Goal: Information Seeking & Learning: Compare options

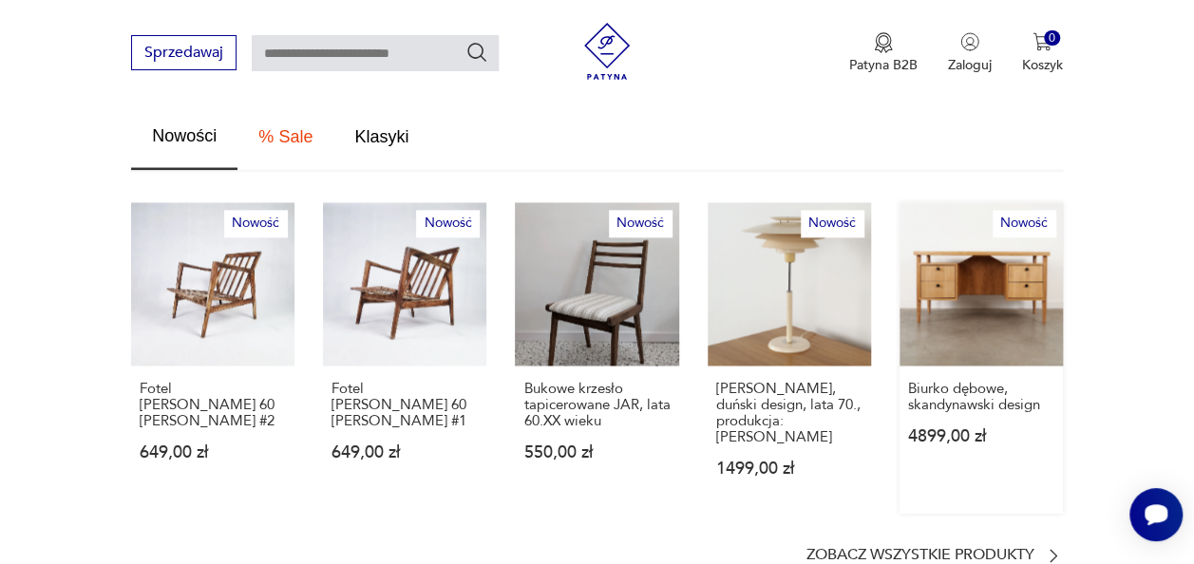
scroll to position [1176, 0]
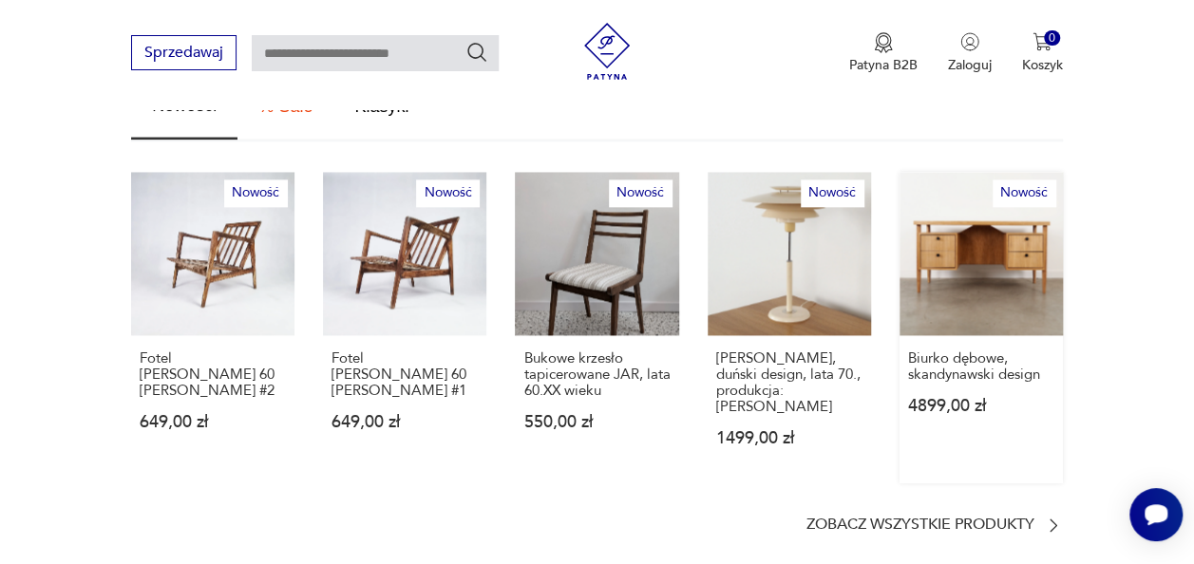
click at [1004, 203] on link "Nowość Biurko dębowe, [PERSON_NAME] design 4899,00 zł" at bounding box center [981, 328] width 163 height 312
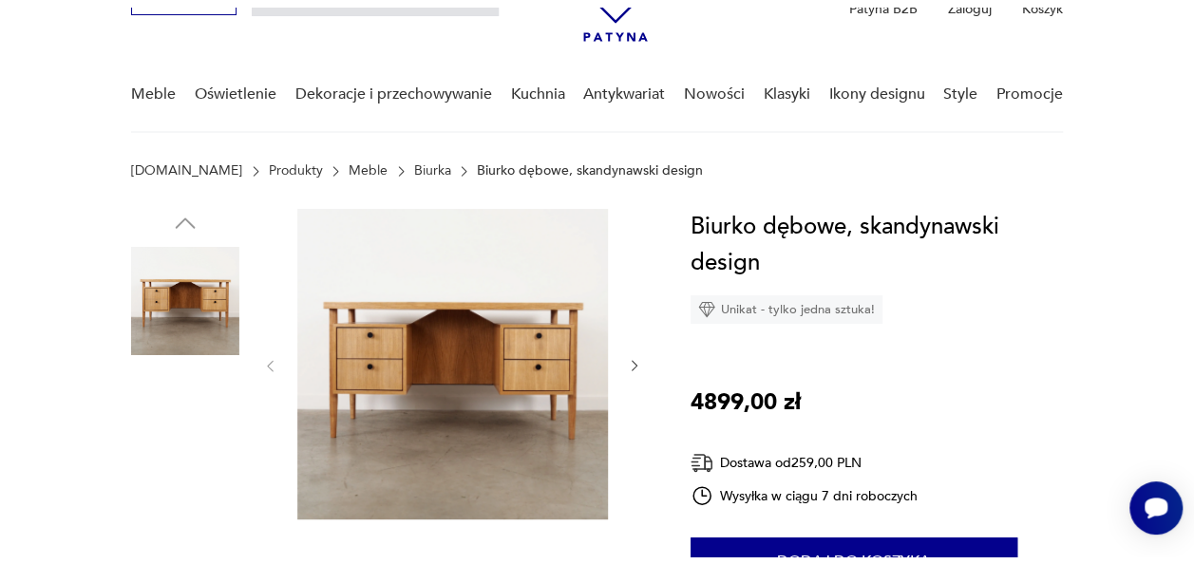
scroll to position [112, 0]
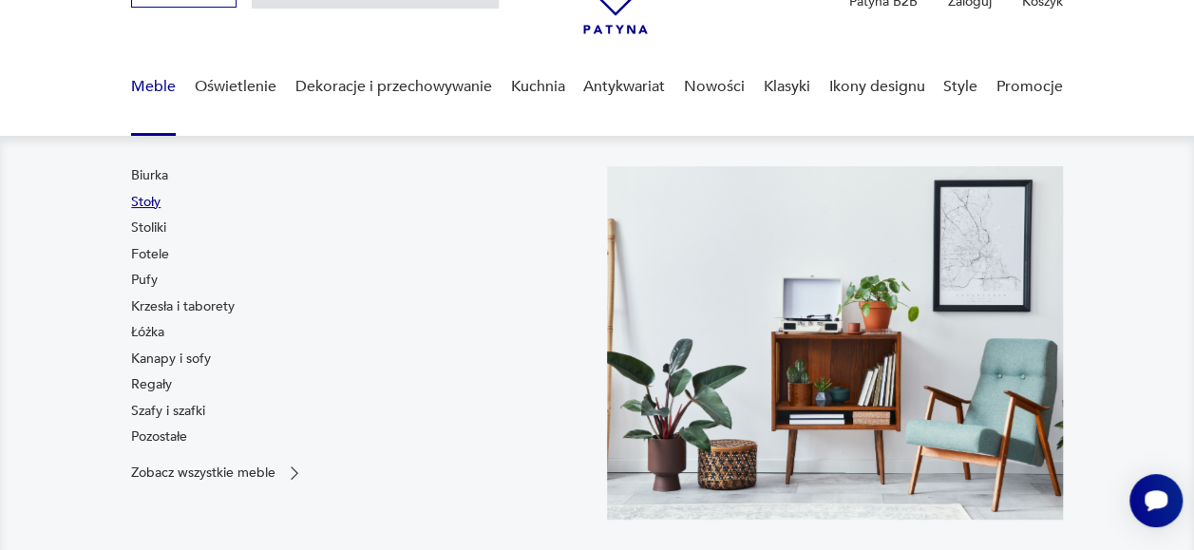
click at [134, 199] on link "Stoły" at bounding box center [145, 202] width 29 height 19
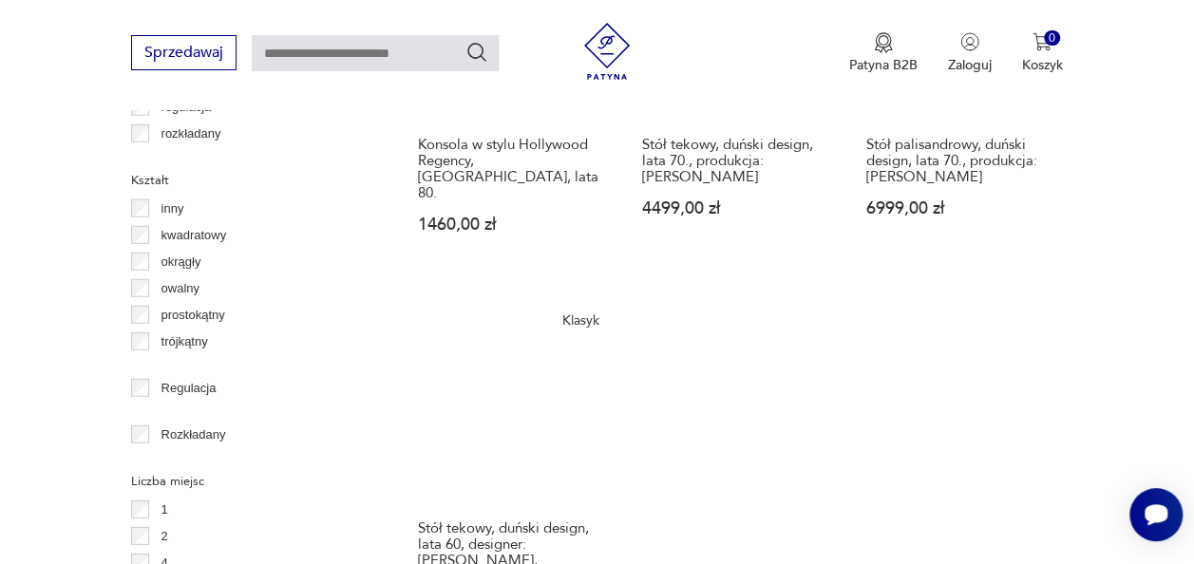
scroll to position [2426, 0]
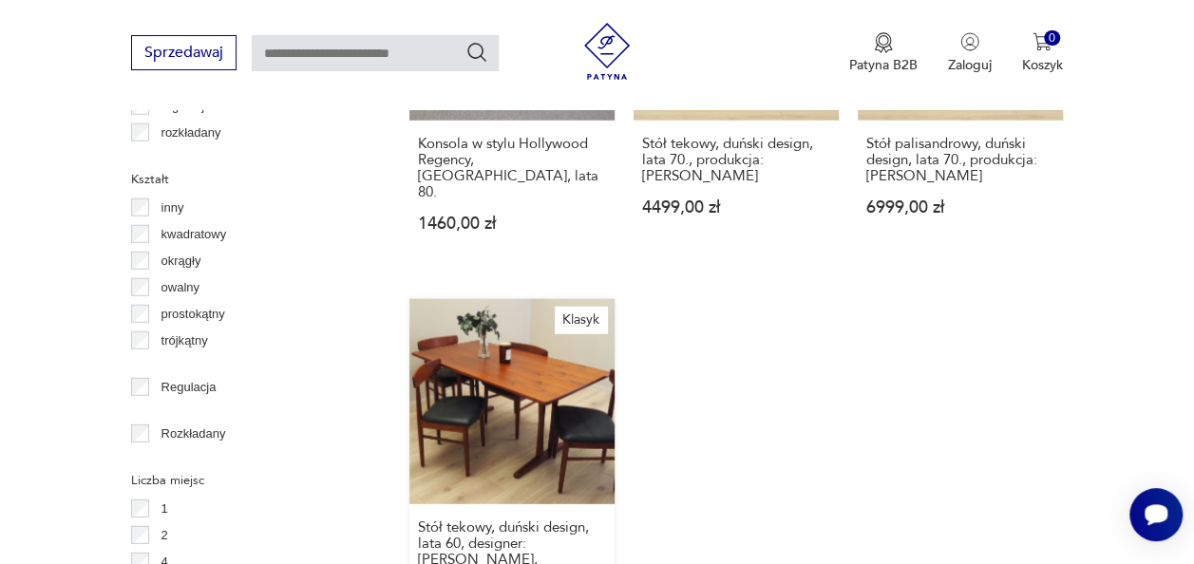
click at [543, 404] on link "Klasyk Stół tekowy, duński design, lata 60, designer: [PERSON_NAME], produkcja:…" at bounding box center [512, 475] width 205 height 353
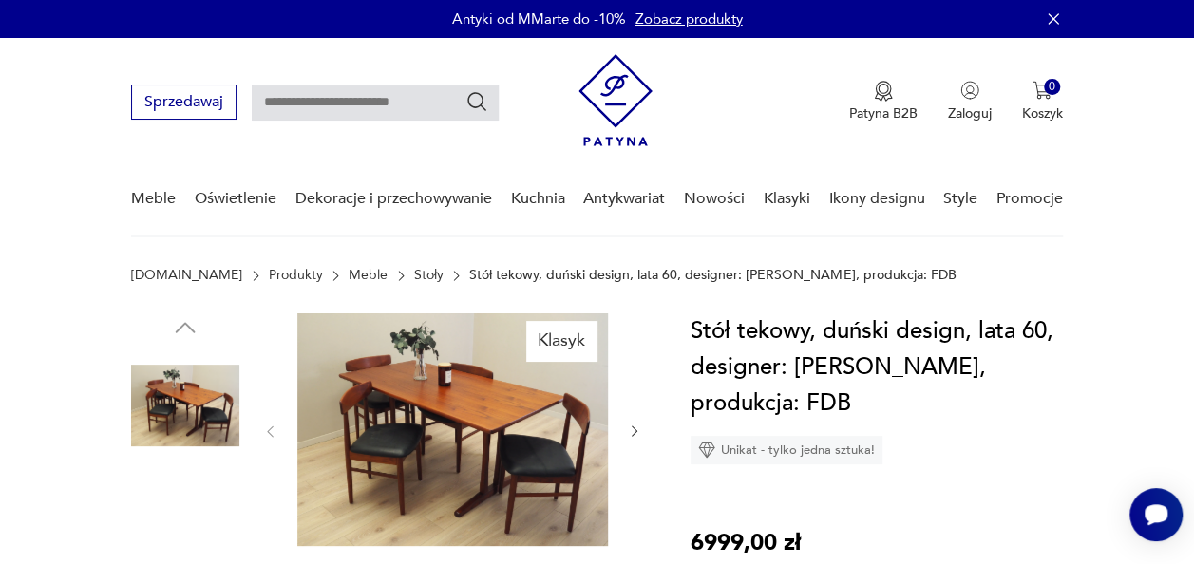
scroll to position [298, 0]
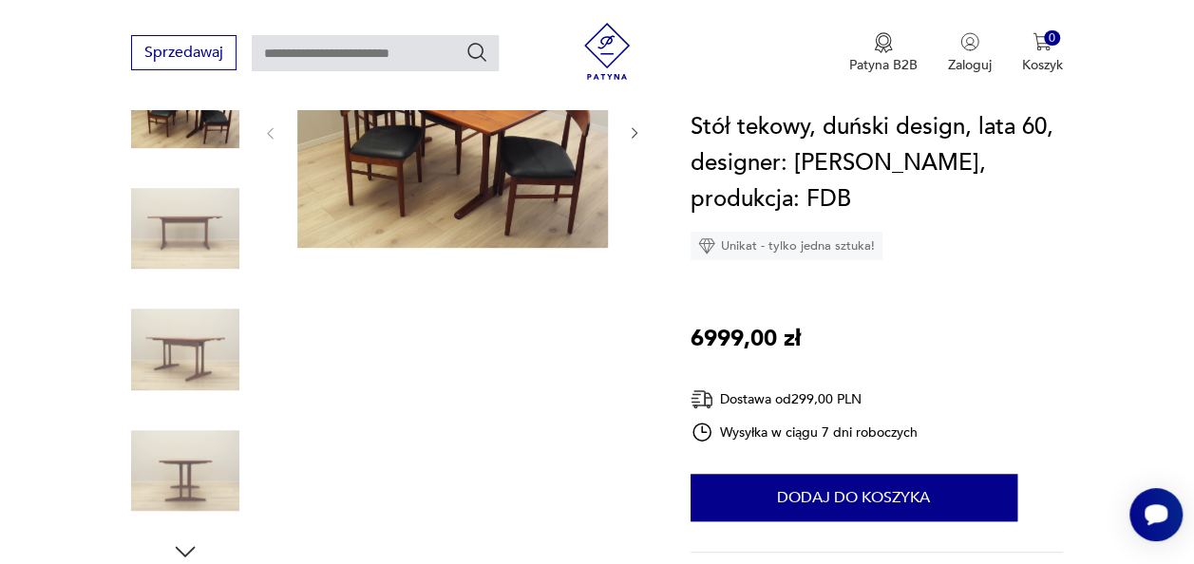
click at [184, 332] on img at bounding box center [185, 349] width 108 height 108
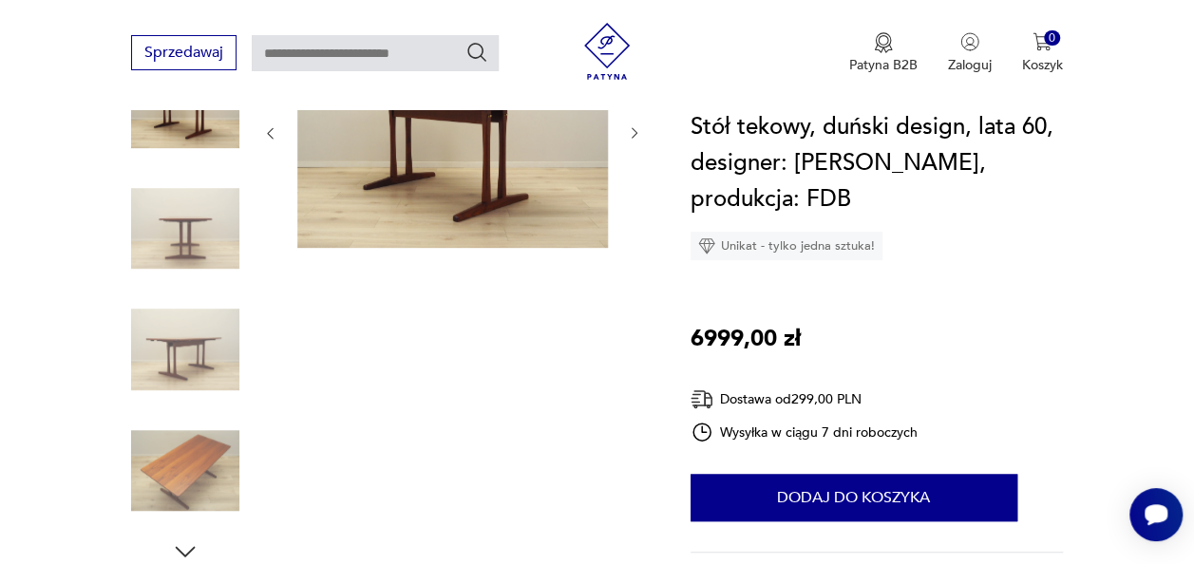
click at [173, 221] on img at bounding box center [185, 229] width 108 height 108
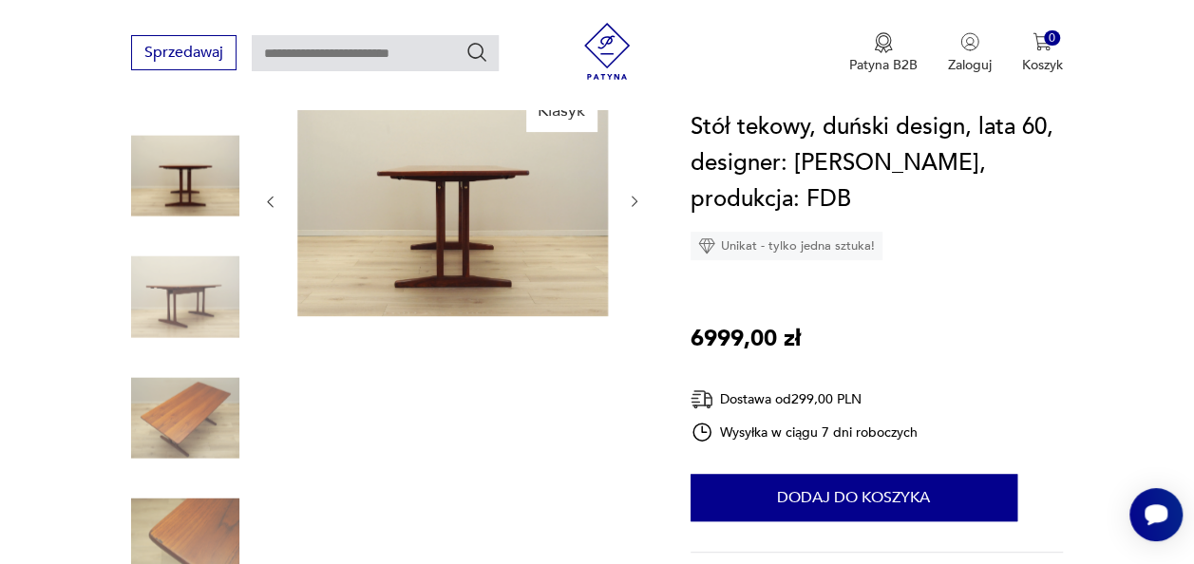
scroll to position [231, 0]
click at [188, 429] on img at bounding box center [185, 417] width 108 height 108
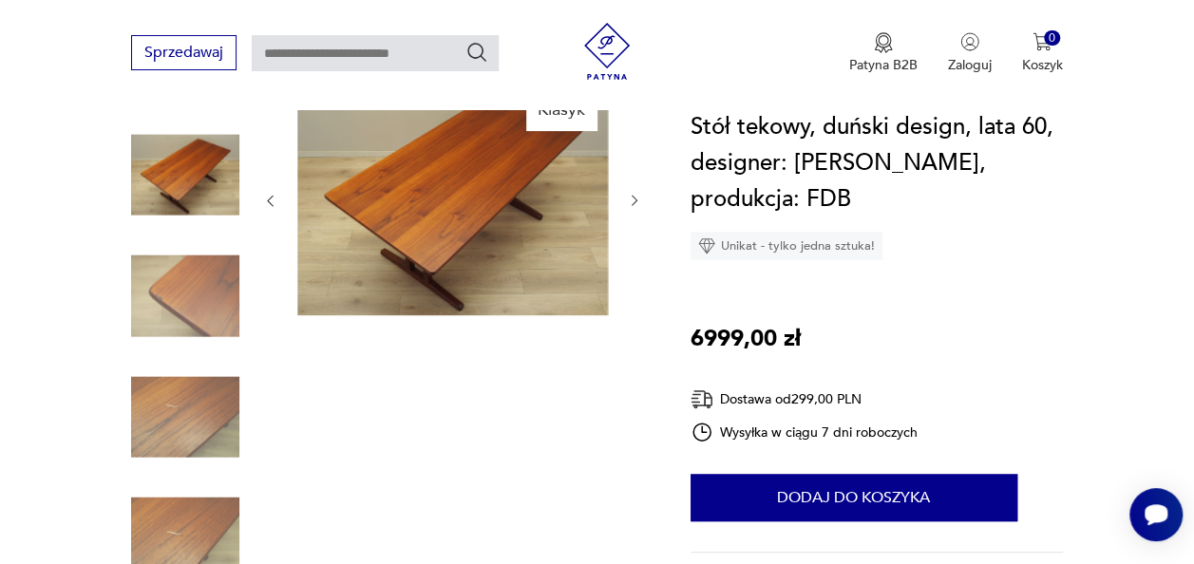
click at [169, 504] on img at bounding box center [185, 539] width 108 height 108
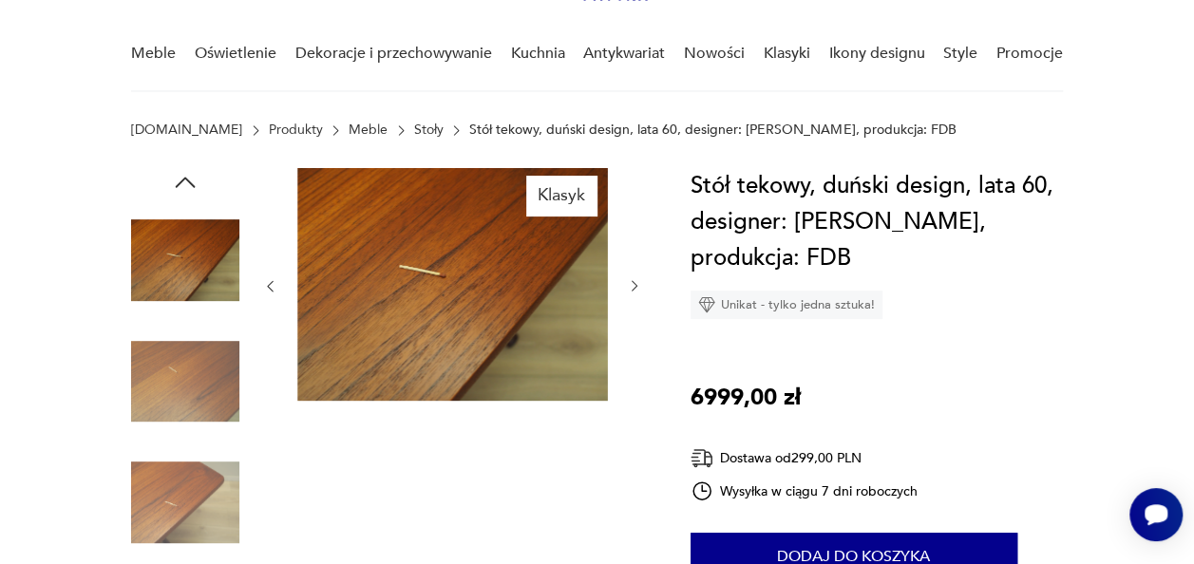
scroll to position [143, 0]
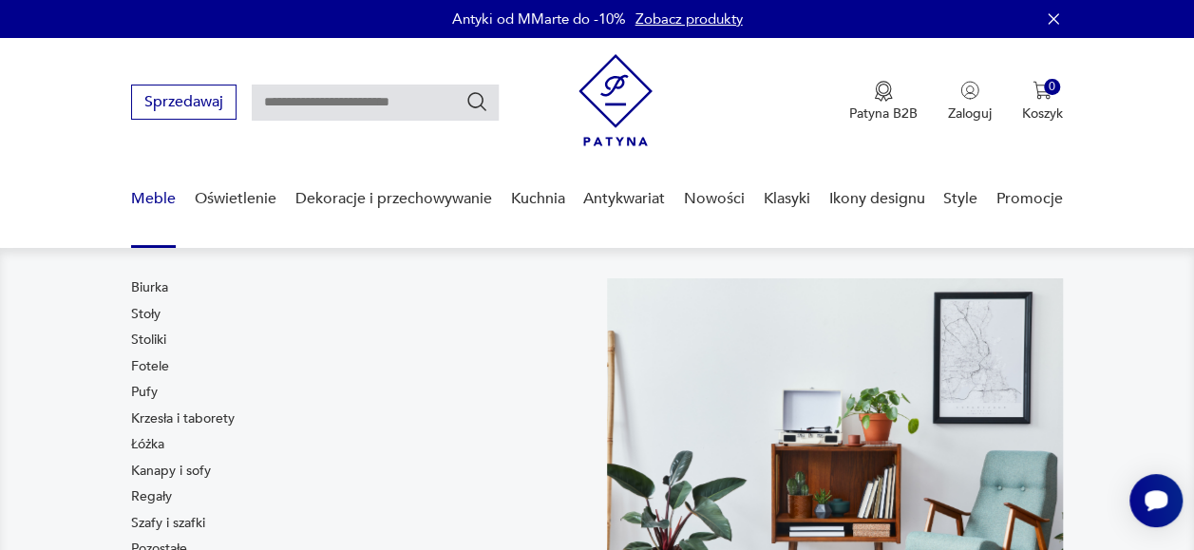
click at [148, 215] on link "Meble" at bounding box center [153, 198] width 45 height 73
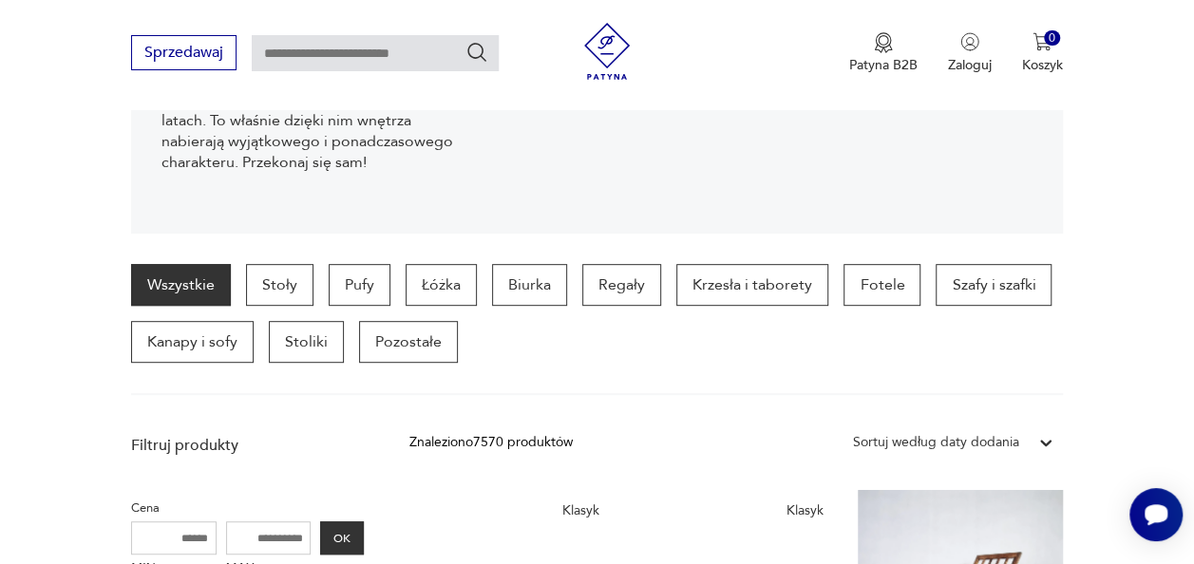
scroll to position [365, 0]
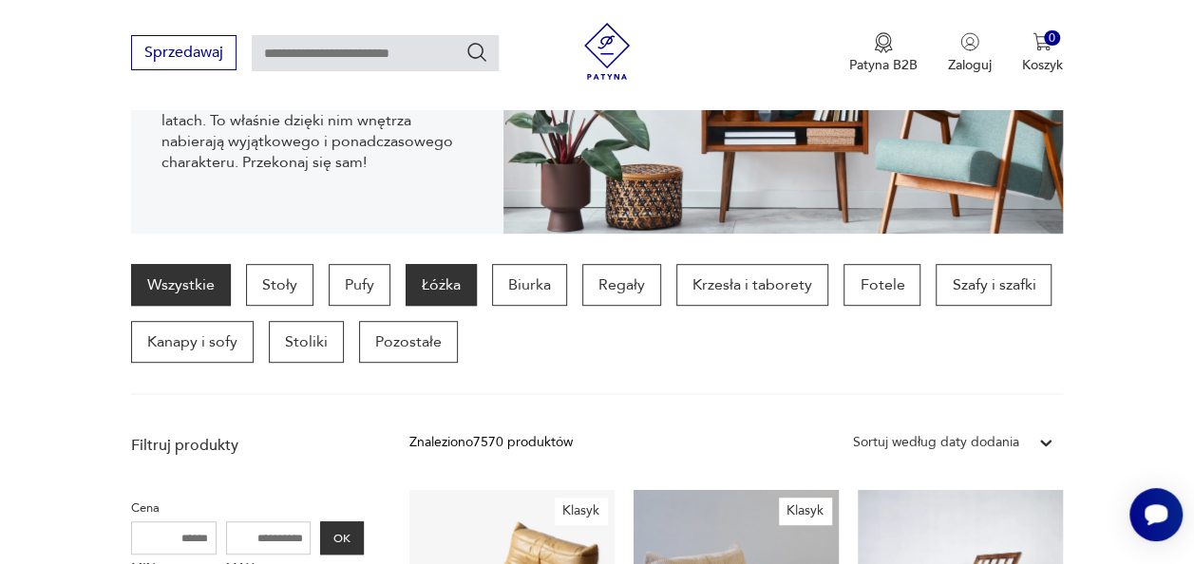
click at [423, 276] on p "Łóżka" at bounding box center [441, 285] width 71 height 42
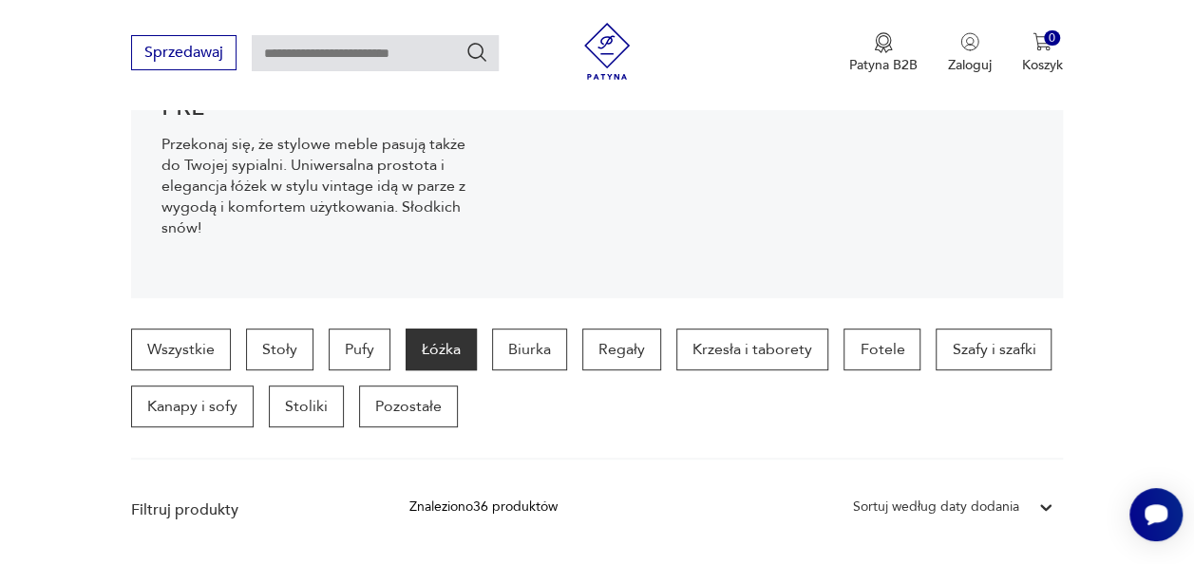
scroll to position [300, 0]
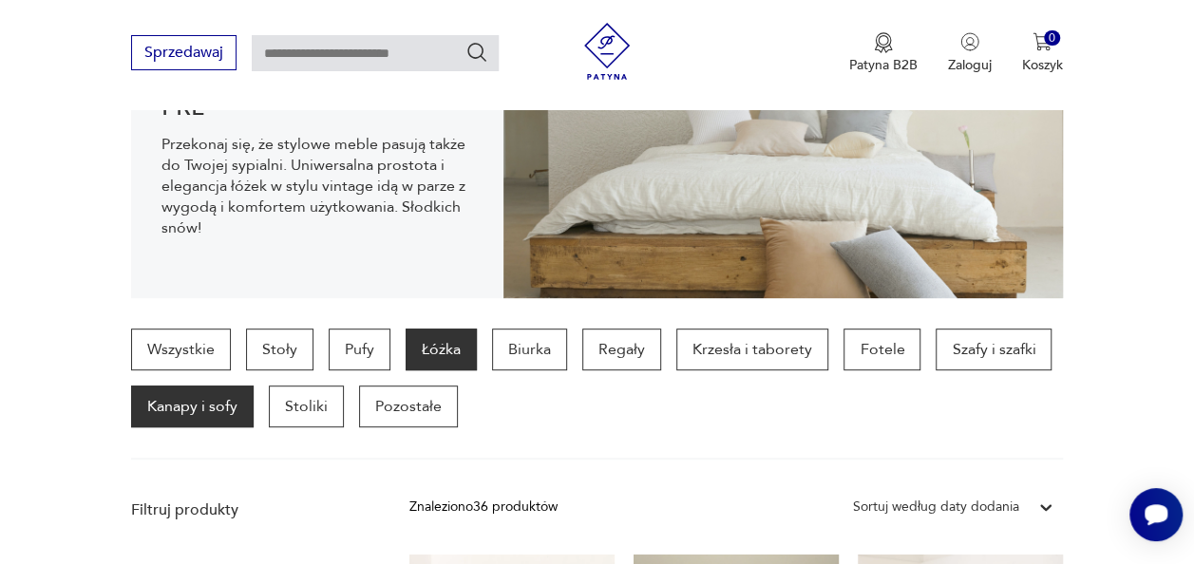
click at [185, 422] on p "Kanapy i sofy" at bounding box center [192, 407] width 123 height 42
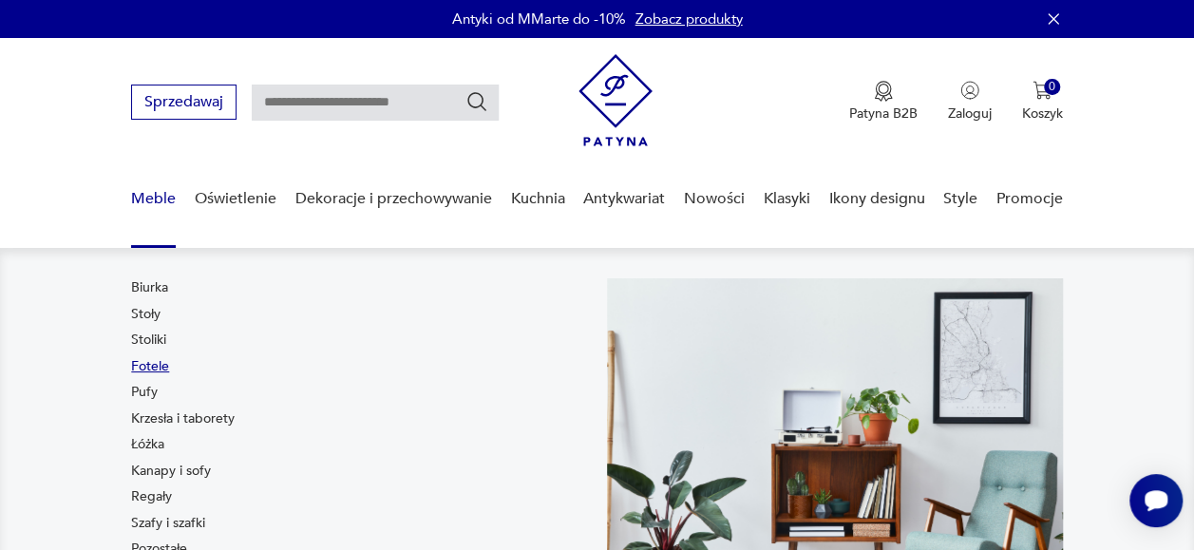
click at [143, 369] on link "Fotele" at bounding box center [150, 366] width 38 height 19
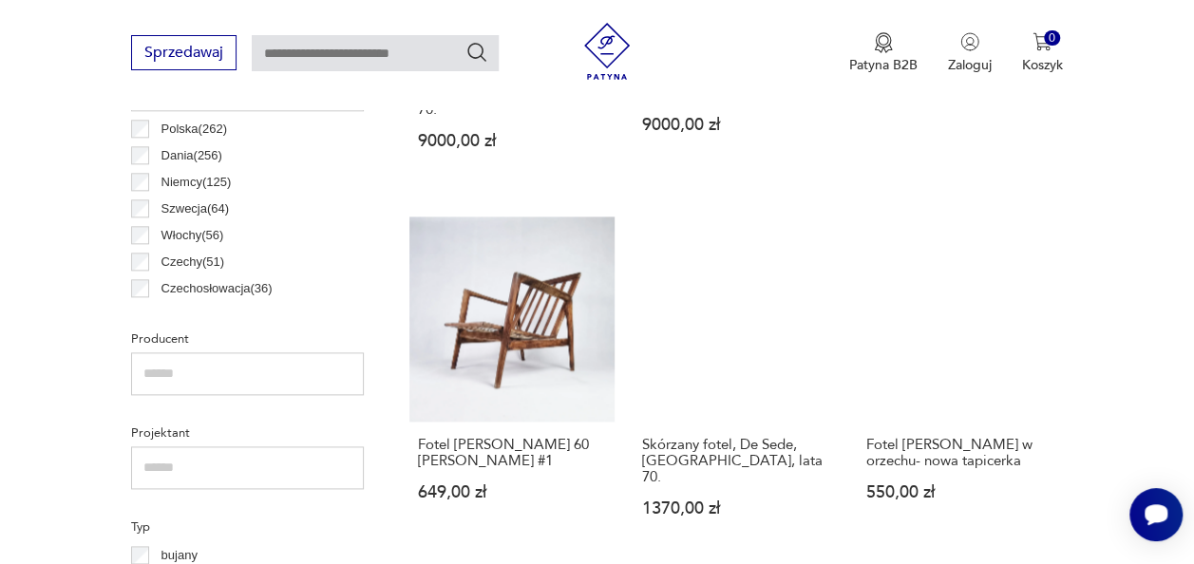
scroll to position [1057, 0]
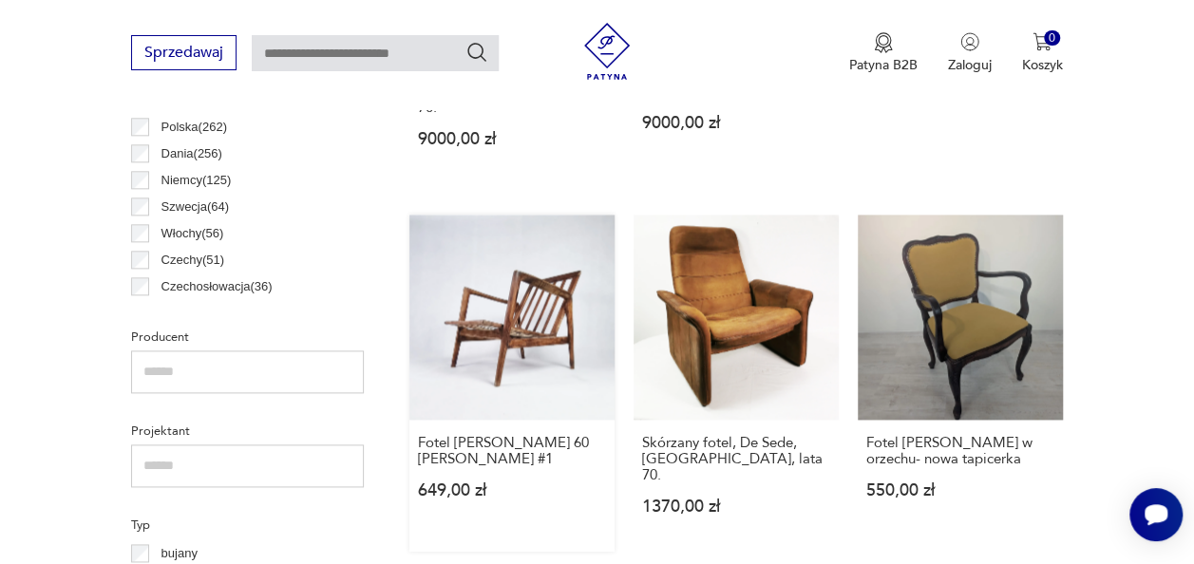
click at [540, 287] on link "Fotel [PERSON_NAME] 60 [PERSON_NAME] #1 649,00 zł" at bounding box center [512, 383] width 205 height 337
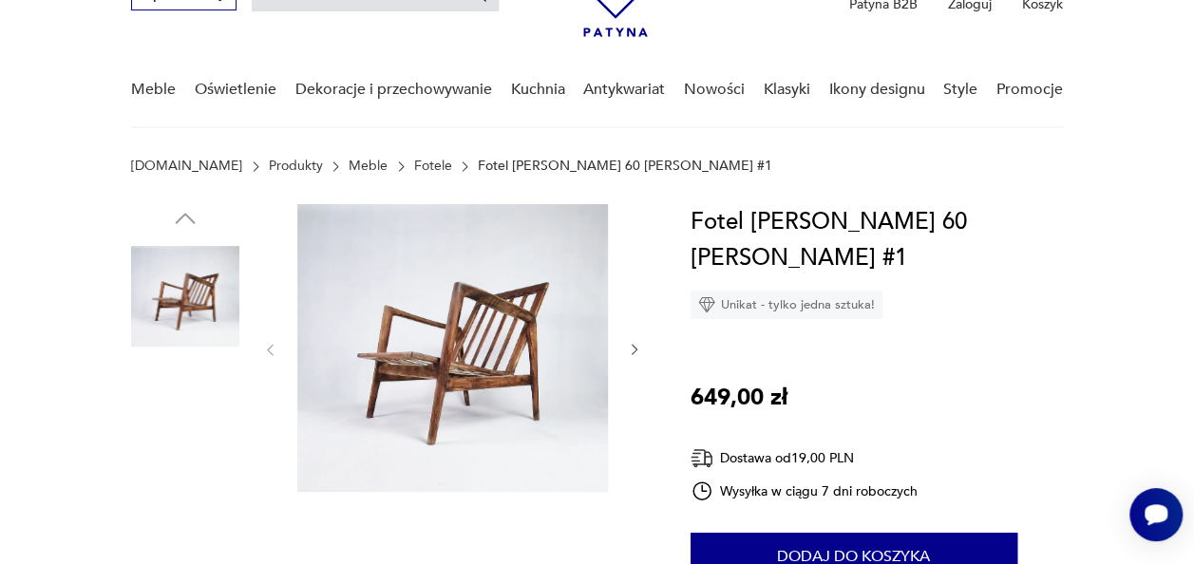
scroll to position [110, 0]
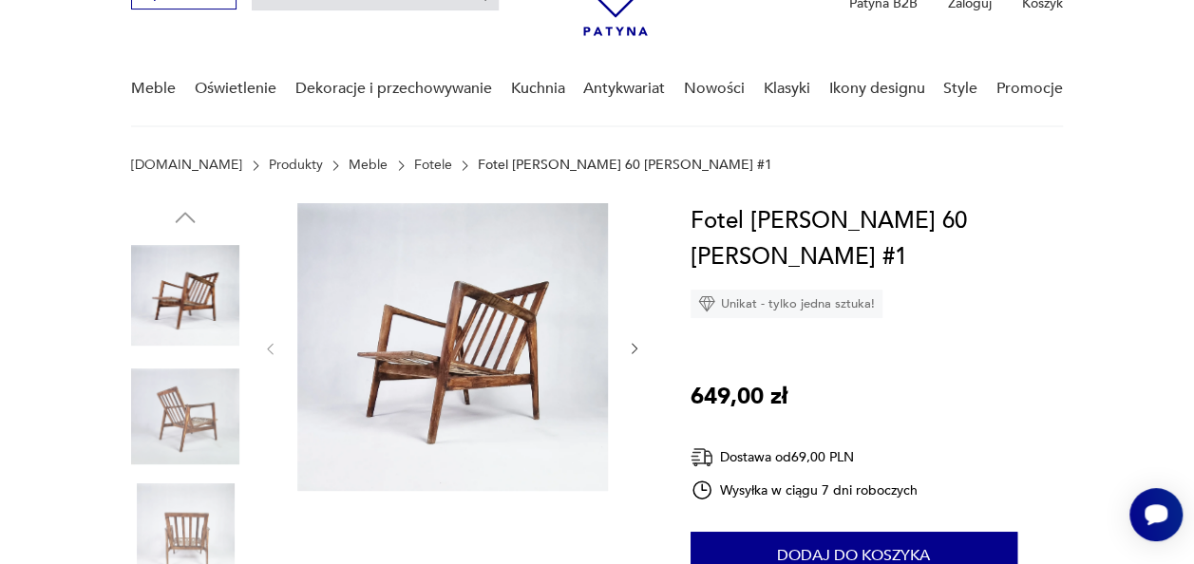
click at [179, 437] on img at bounding box center [185, 417] width 108 height 108
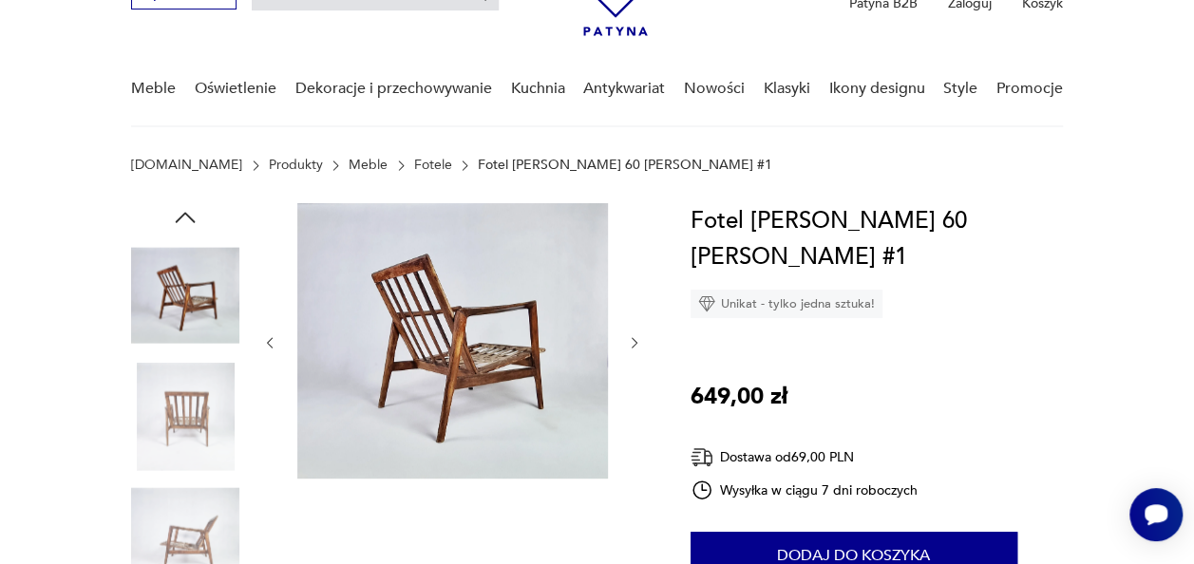
click at [195, 509] on img at bounding box center [185, 538] width 108 height 108
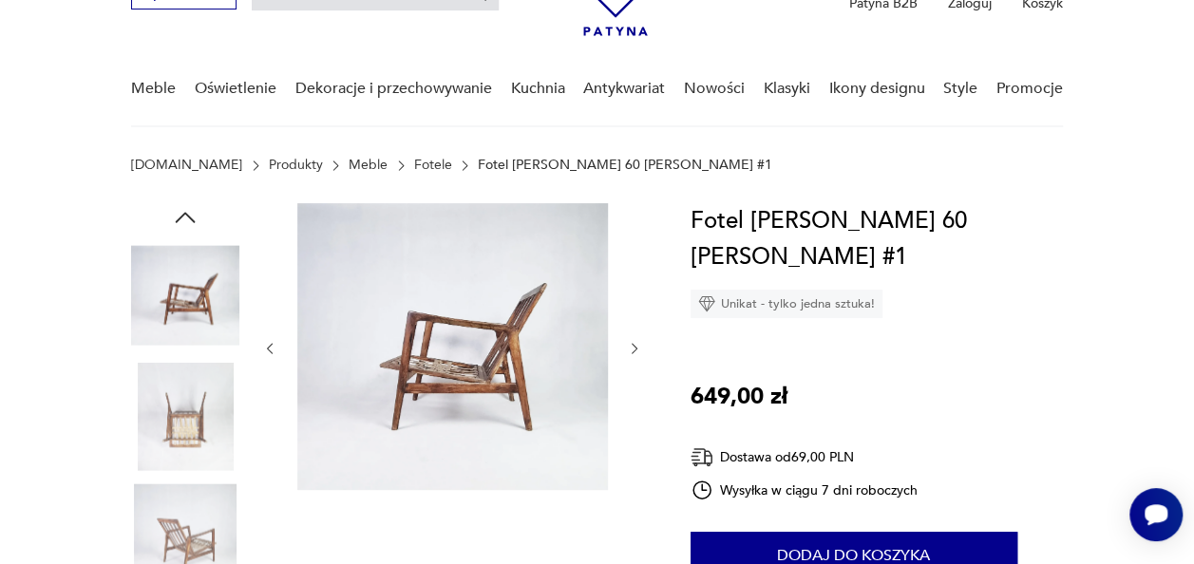
click at [190, 402] on img at bounding box center [185, 417] width 108 height 108
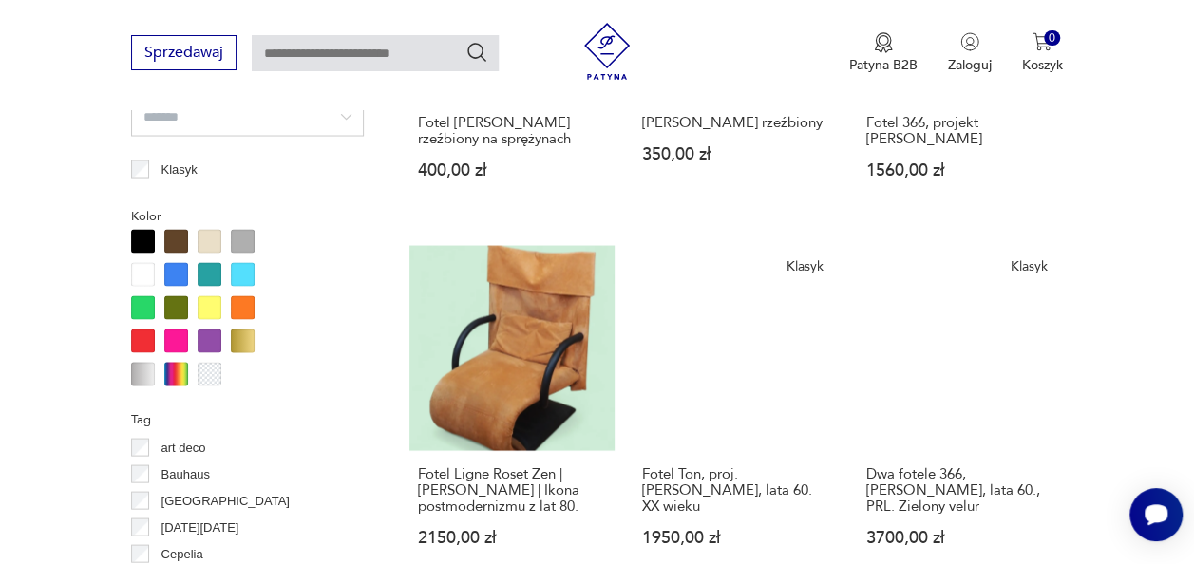
scroll to position [1745, 0]
